Goal: Navigation & Orientation: Find specific page/section

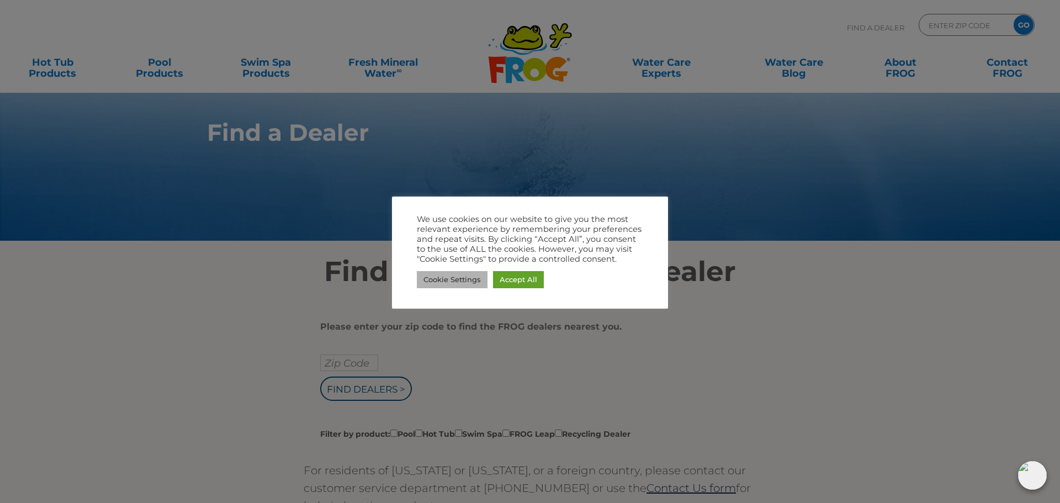
click at [464, 279] on link "Cookie Settings" at bounding box center [452, 279] width 71 height 17
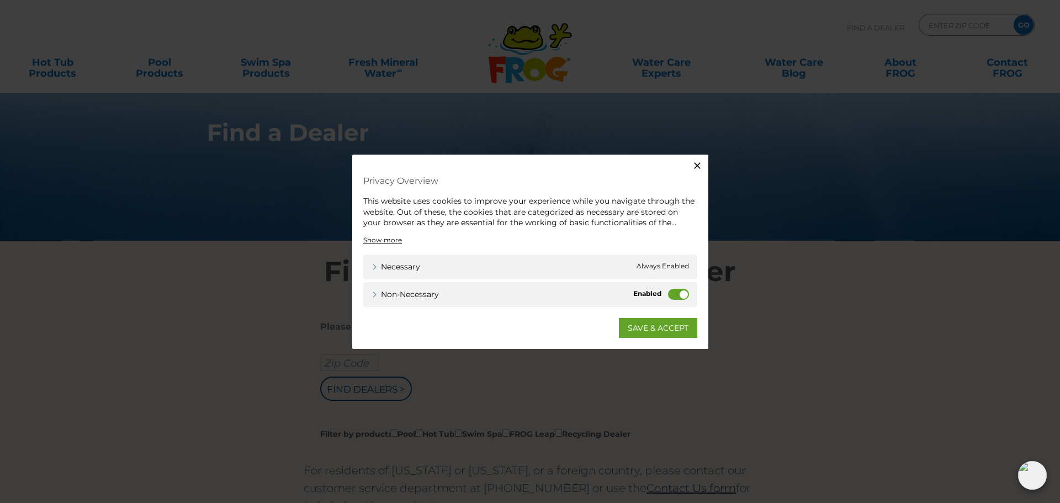
click at [698, 164] on icon "button" at bounding box center [697, 165] width 7 height 7
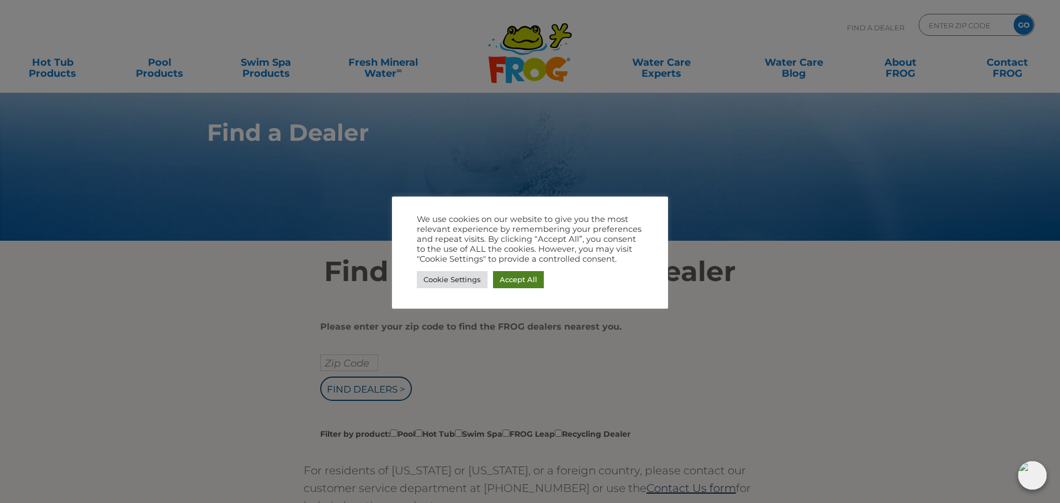
click at [520, 276] on link "Accept All" at bounding box center [518, 279] width 51 height 17
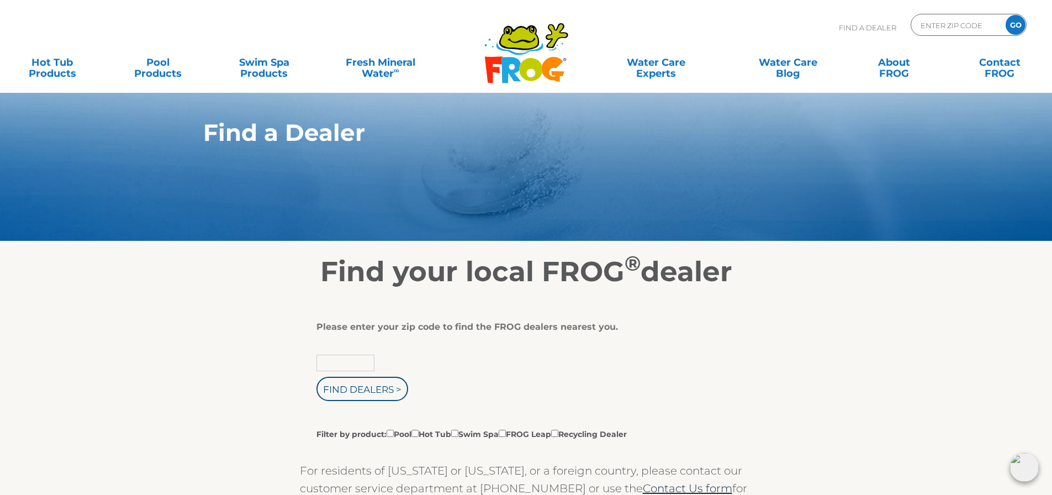
click at [337, 363] on input "text" at bounding box center [345, 362] width 58 height 17
type input "46733"
click at [316, 376] on input "Find Dealers >" at bounding box center [362, 388] width 92 height 24
click at [372, 388] on input "Find Dealers >" at bounding box center [362, 388] width 92 height 24
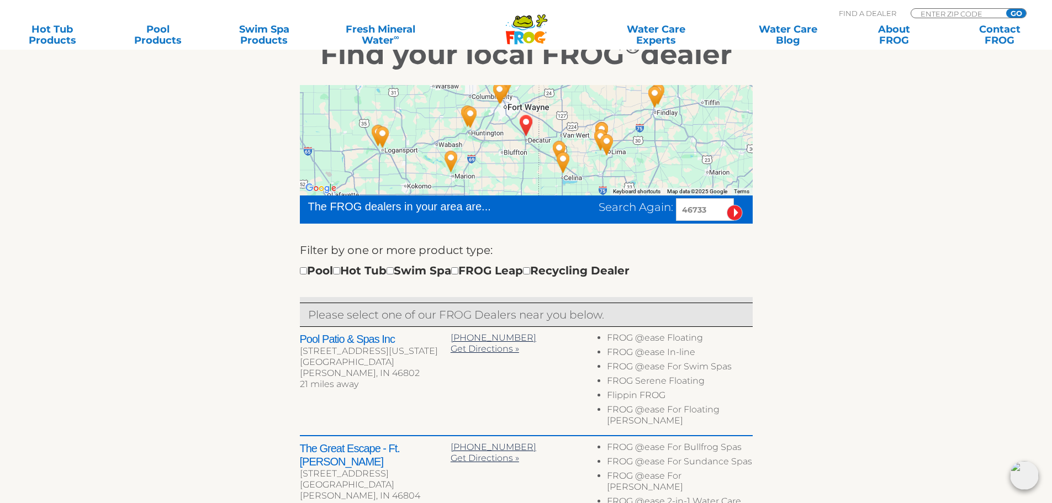
scroll to position [221, 0]
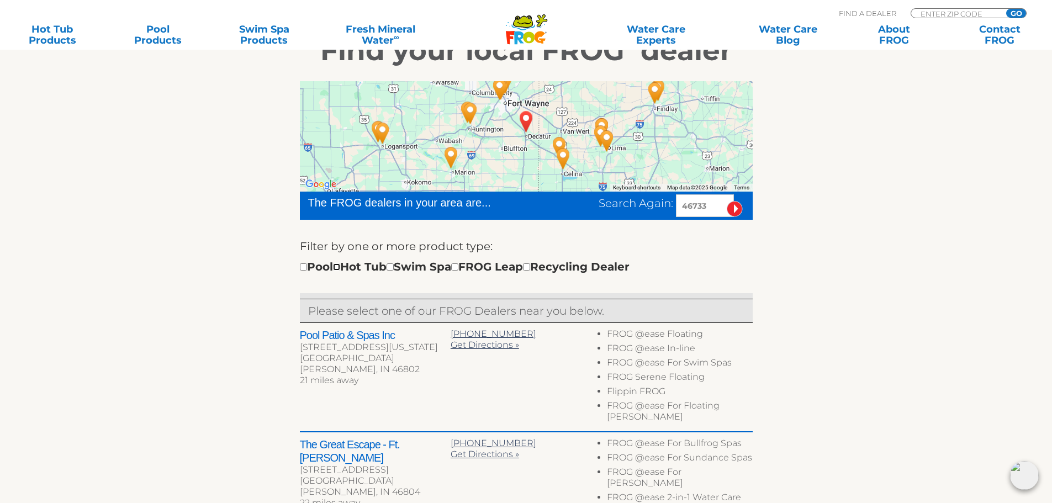
click at [340, 268] on input "checkbox" at bounding box center [336, 266] width 7 height 7
checkbox input "true"
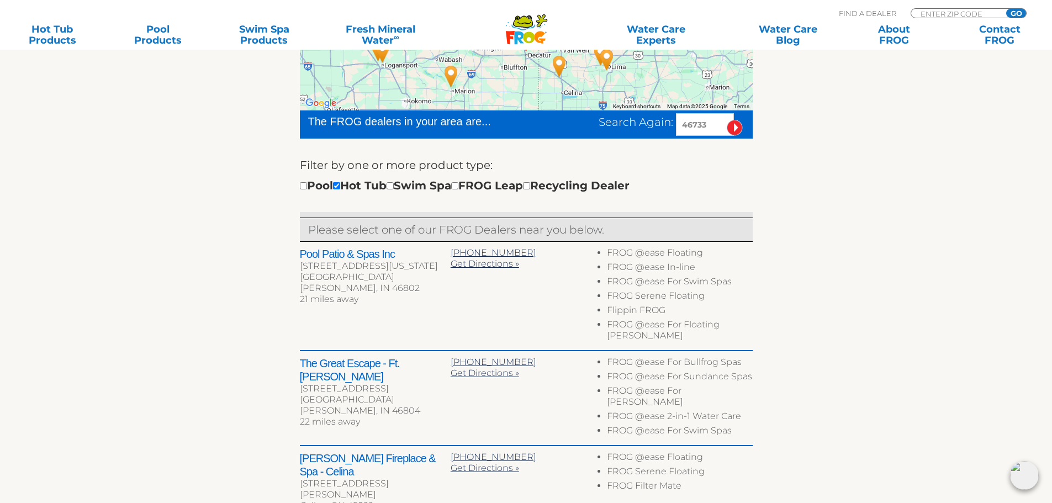
scroll to position [81, 0]
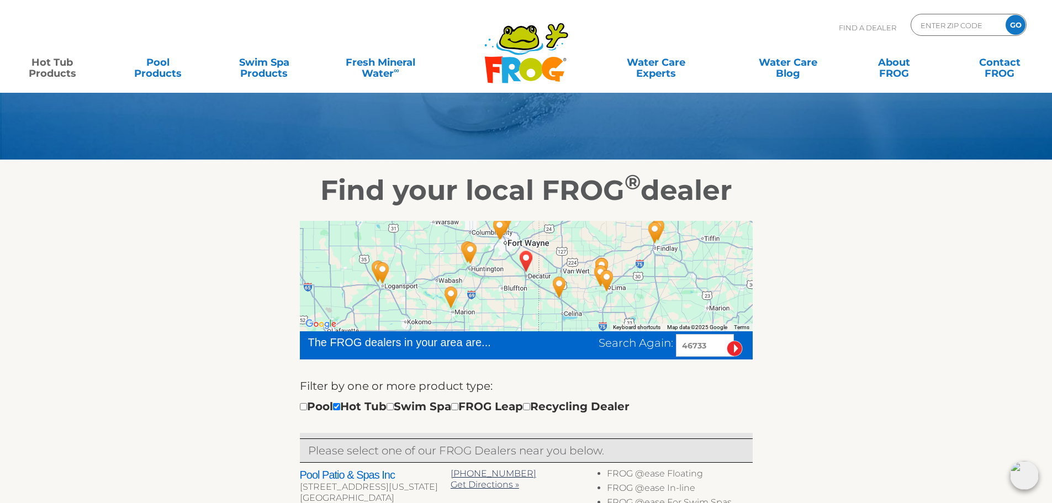
click at [56, 69] on link "Hot Tub Products" at bounding box center [52, 62] width 82 height 22
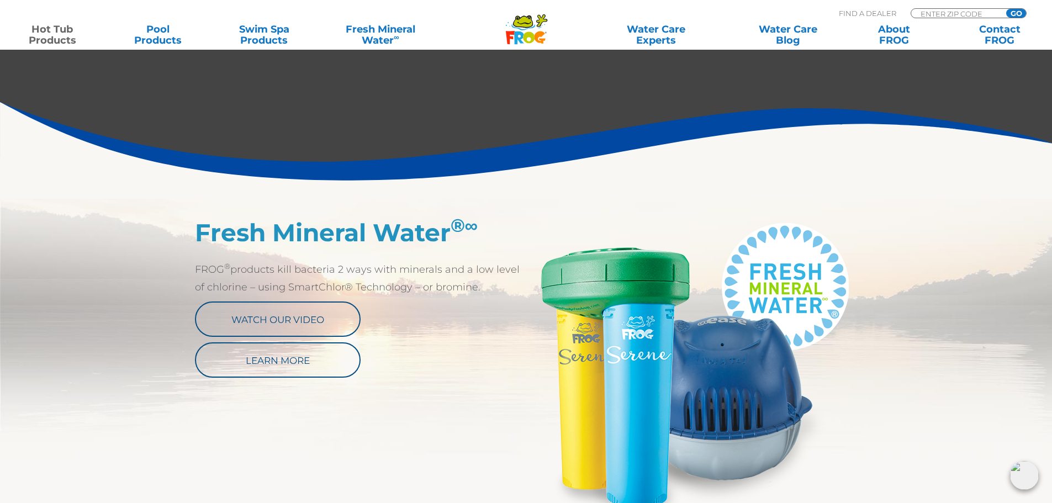
scroll to position [442, 0]
